Goal: Task Accomplishment & Management: Manage account settings

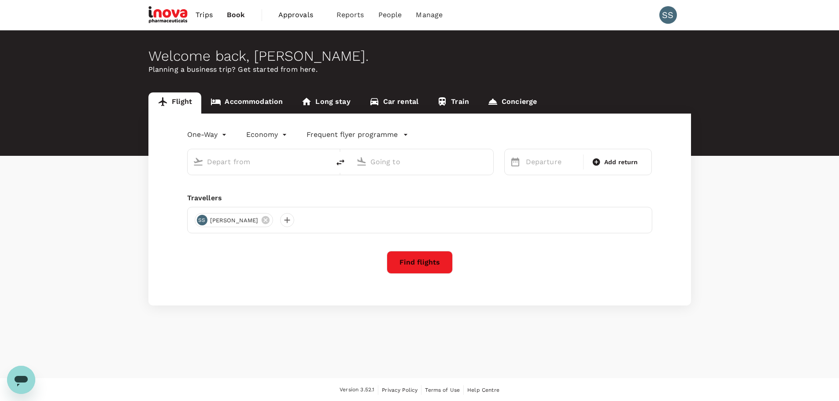
click at [291, 14] on span "Approvals" at bounding box center [300, 15] width 44 height 11
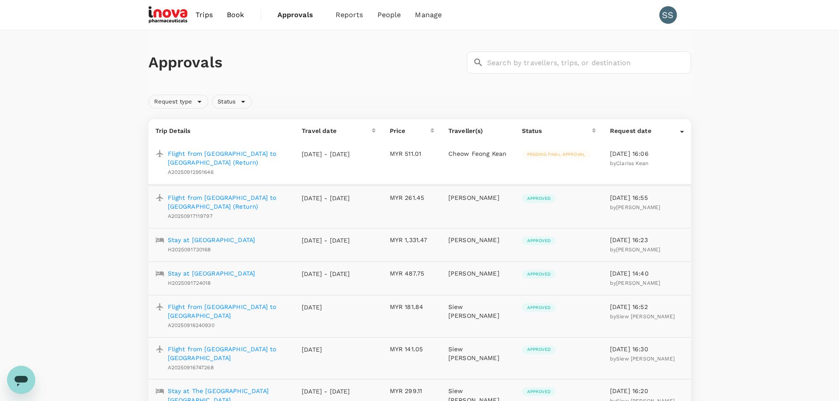
click at [251, 155] on p "Flight from [GEOGRAPHIC_DATA] to [GEOGRAPHIC_DATA] (Return)" at bounding box center [228, 158] width 120 height 18
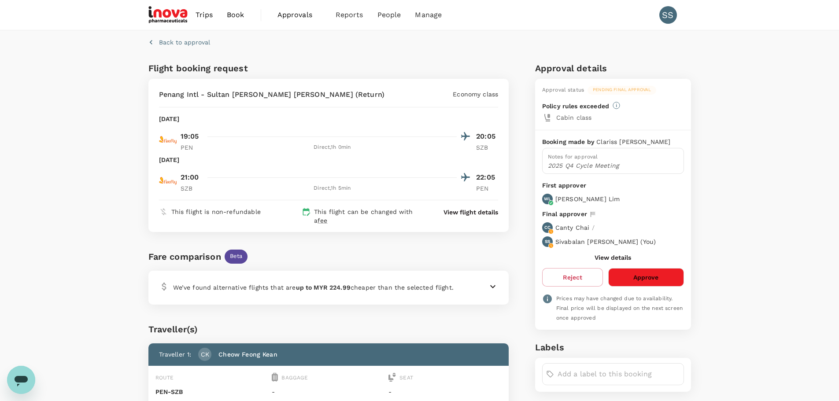
scroll to position [44, 0]
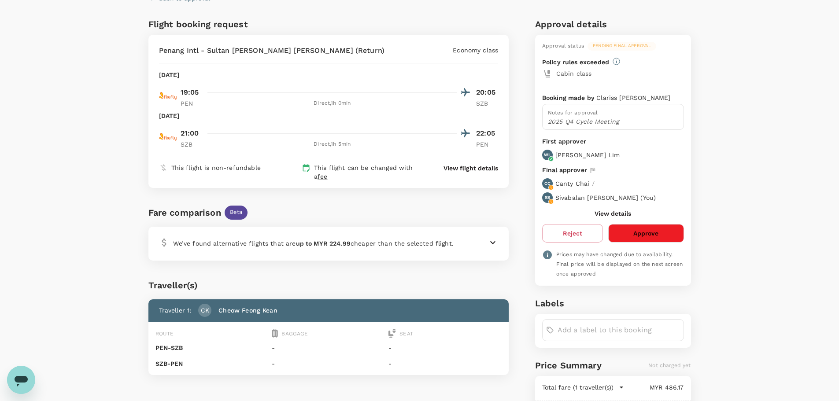
click at [622, 233] on button "Approve" at bounding box center [645, 233] width 75 height 18
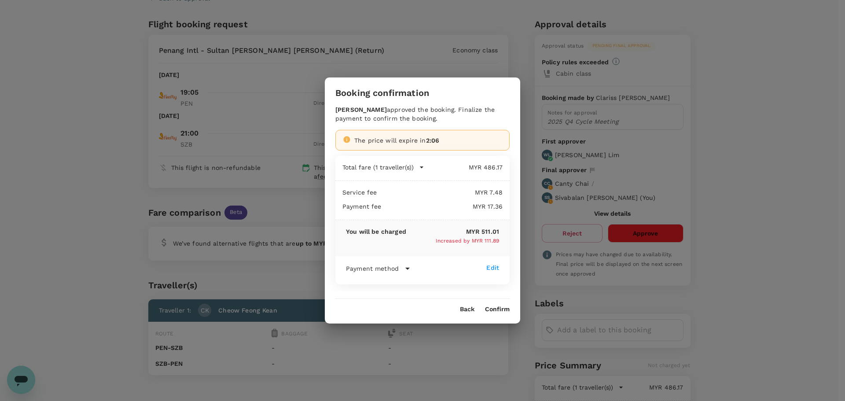
click at [492, 308] on button "Confirm" at bounding box center [497, 309] width 25 height 7
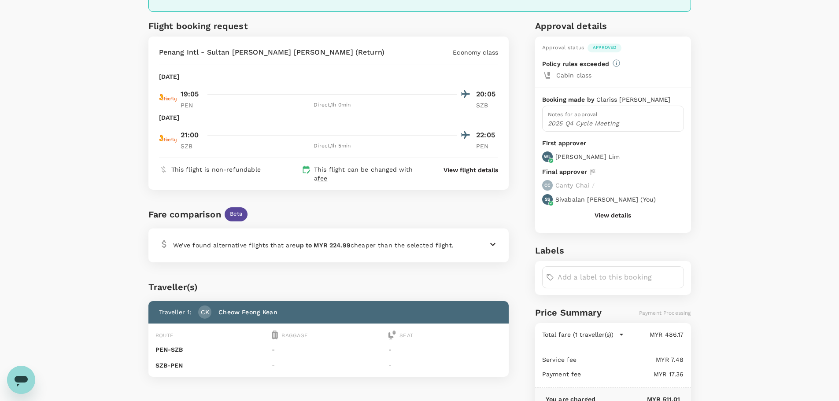
scroll to position [0, 0]
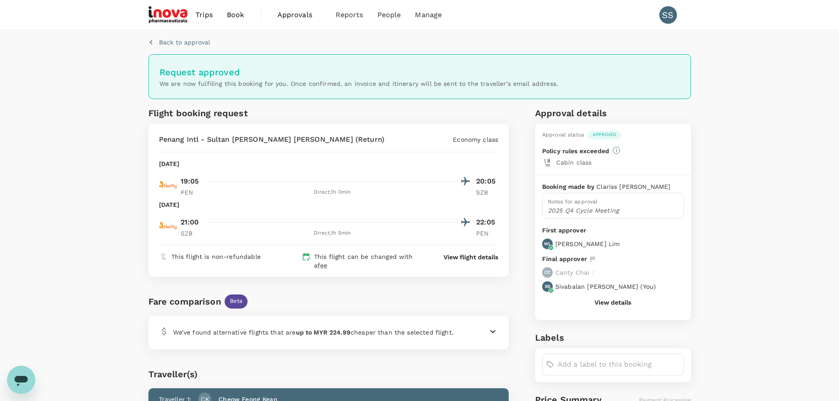
click at [301, 15] on span "Approvals" at bounding box center [299, 15] width 44 height 11
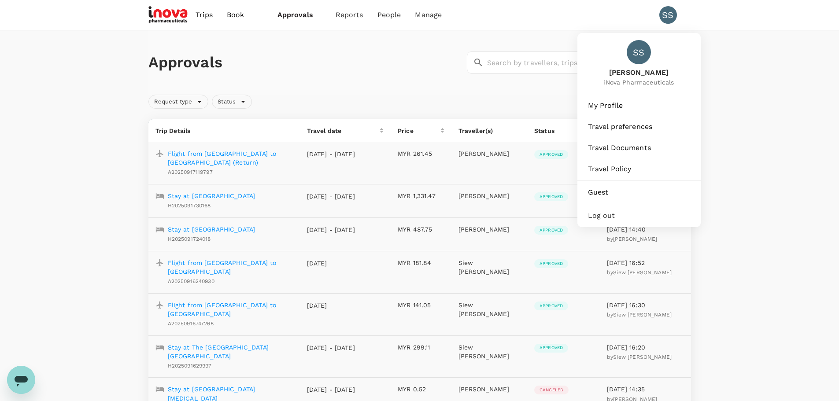
click at [668, 14] on div "SS" at bounding box center [668, 15] width 18 height 18
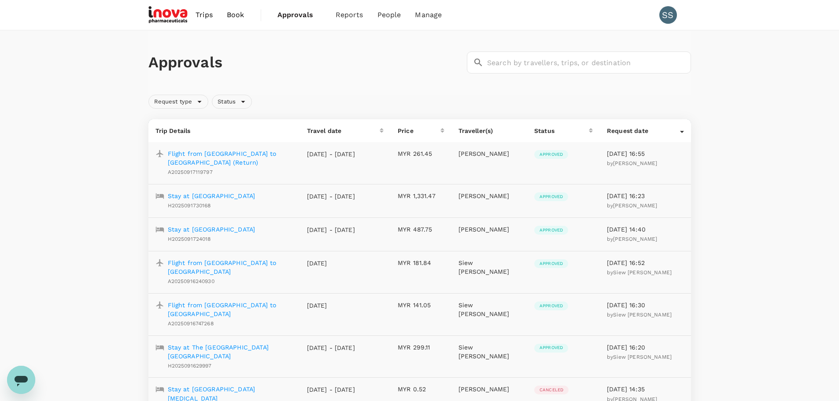
click at [666, 16] on div "SS" at bounding box center [668, 15] width 18 height 18
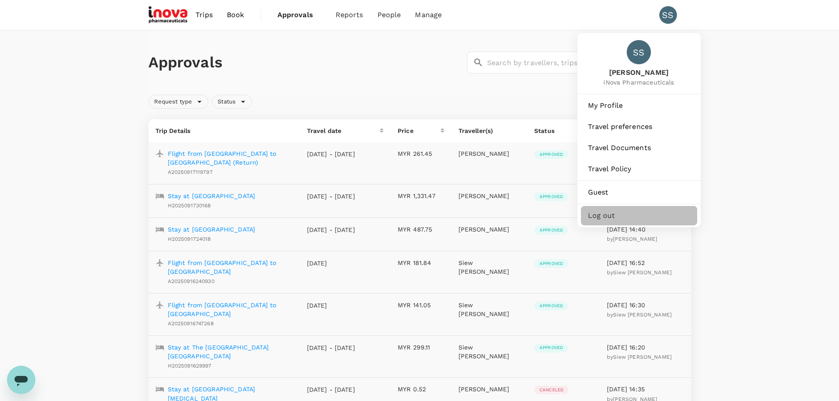
click at [601, 213] on span "Log out" at bounding box center [639, 215] width 102 height 11
